Goal: Find specific page/section: Find specific page/section

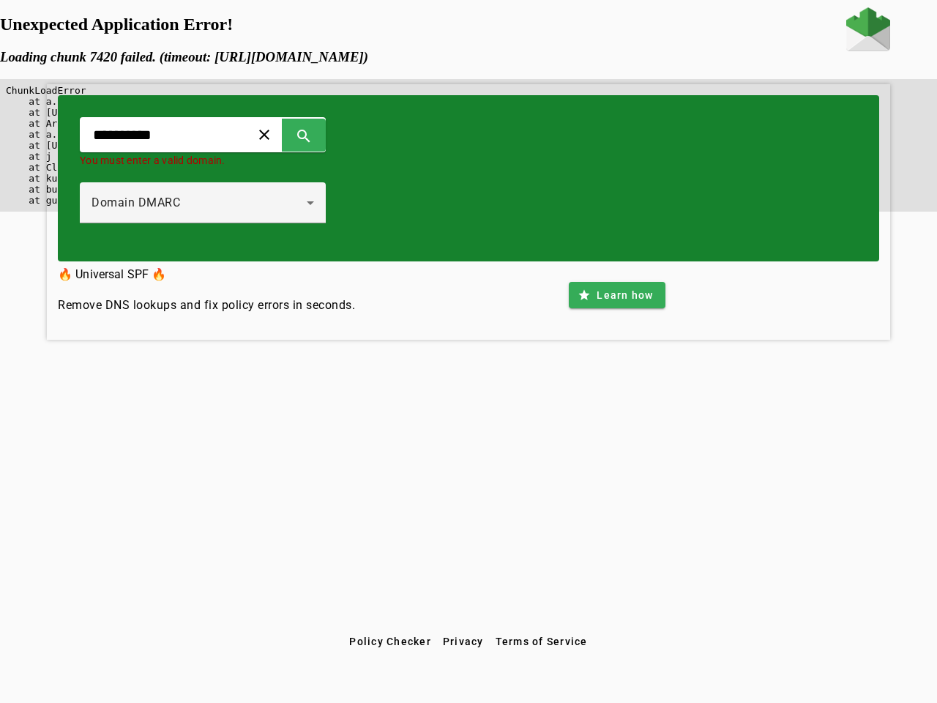
click at [282, 135] on span at bounding box center [264, 134] width 35 height 35
click at [321, 135] on span at bounding box center [303, 134] width 35 height 35
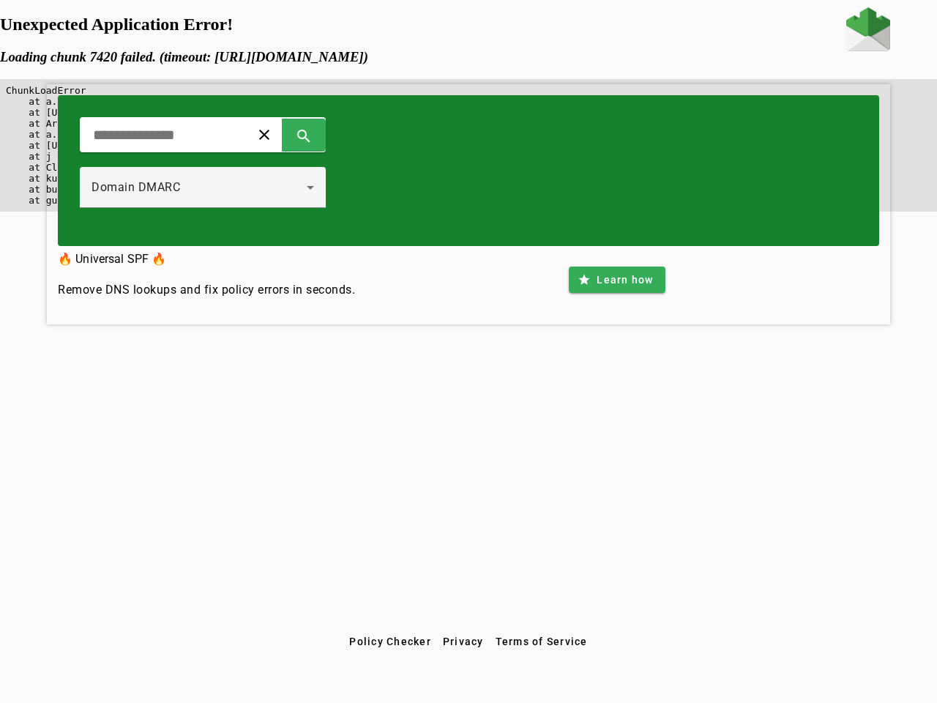
click at [218, 203] on div "Domain DMARC" at bounding box center [203, 187] width 223 height 41
click at [616, 295] on span at bounding box center [617, 279] width 96 height 35
click at [390, 641] on span "Policy Checker" at bounding box center [390, 642] width 82 height 12
click at [463, 641] on span "Privacy" at bounding box center [463, 642] width 41 height 12
click at [541, 641] on span "Terms of Service" at bounding box center [542, 642] width 92 height 12
